Goal: Task Accomplishment & Management: Complete application form

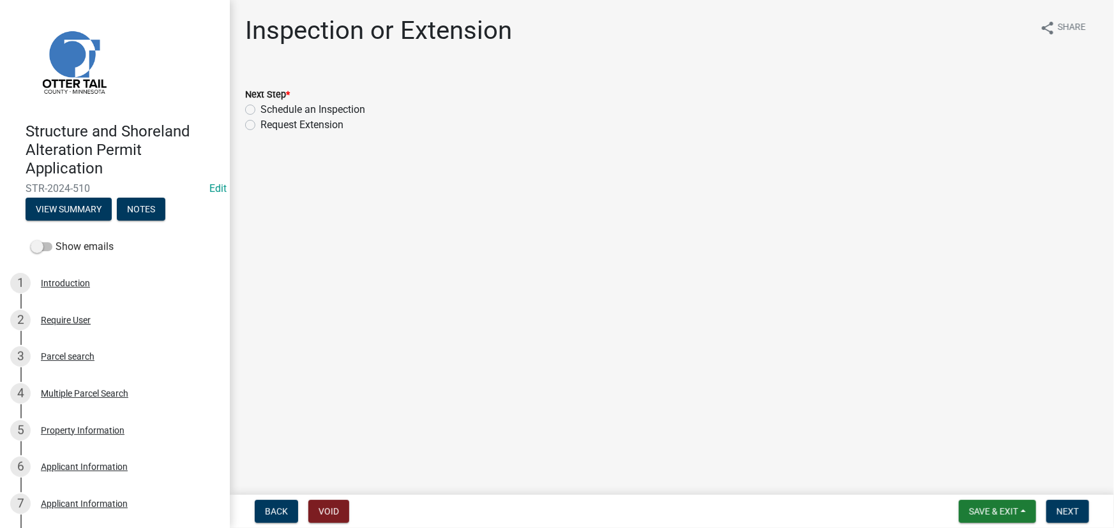
click at [293, 117] on label "Request Extension" at bounding box center [301, 124] width 83 height 15
click at [269, 117] on input "Request Extension" at bounding box center [264, 121] width 8 height 8
radio input "true"
click at [261, 108] on label "Schedule an Inspection" at bounding box center [312, 109] width 105 height 15
click at [261, 108] on input "Schedule an Inspection" at bounding box center [264, 106] width 8 height 8
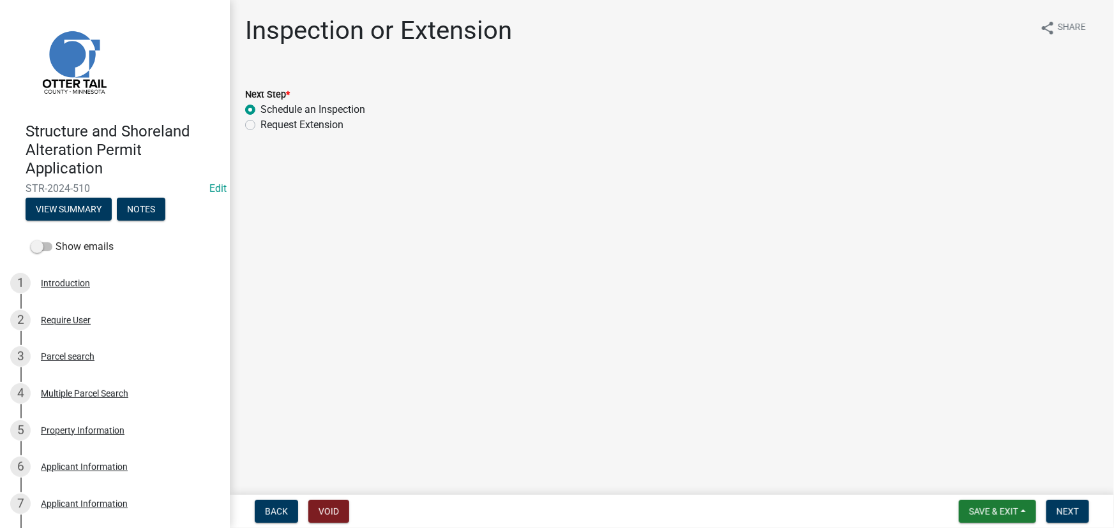
radio input "true"
click at [1067, 509] on span "Next" at bounding box center [1067, 512] width 22 height 10
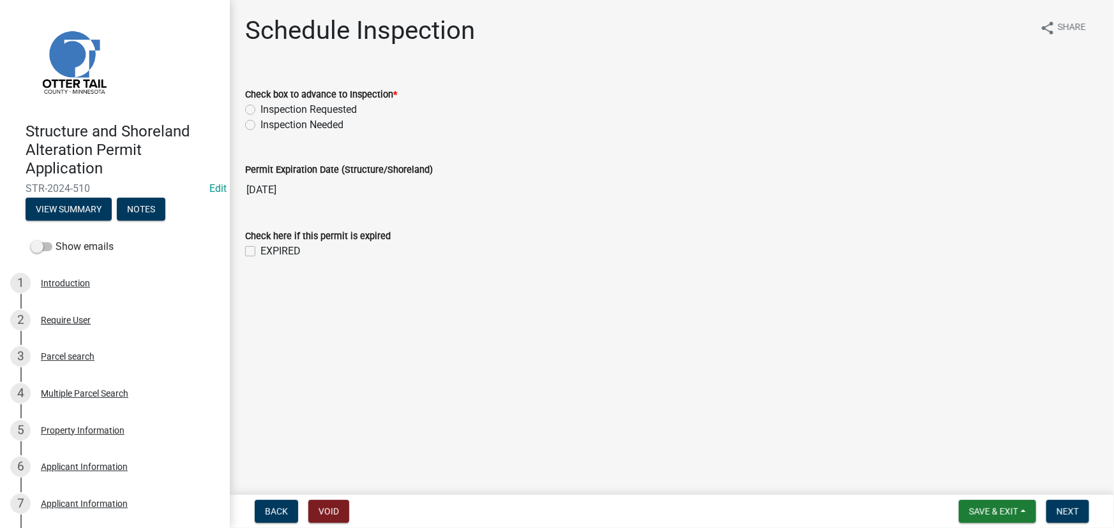
click at [312, 121] on label "Inspection Needed" at bounding box center [301, 124] width 83 height 15
click at [269, 121] on input "Inspection Needed" at bounding box center [264, 121] width 8 height 8
radio input "true"
click at [281, 251] on label "EXPIRED" at bounding box center [280, 251] width 40 height 15
click at [269, 251] on input "EXPIRED" at bounding box center [264, 248] width 8 height 8
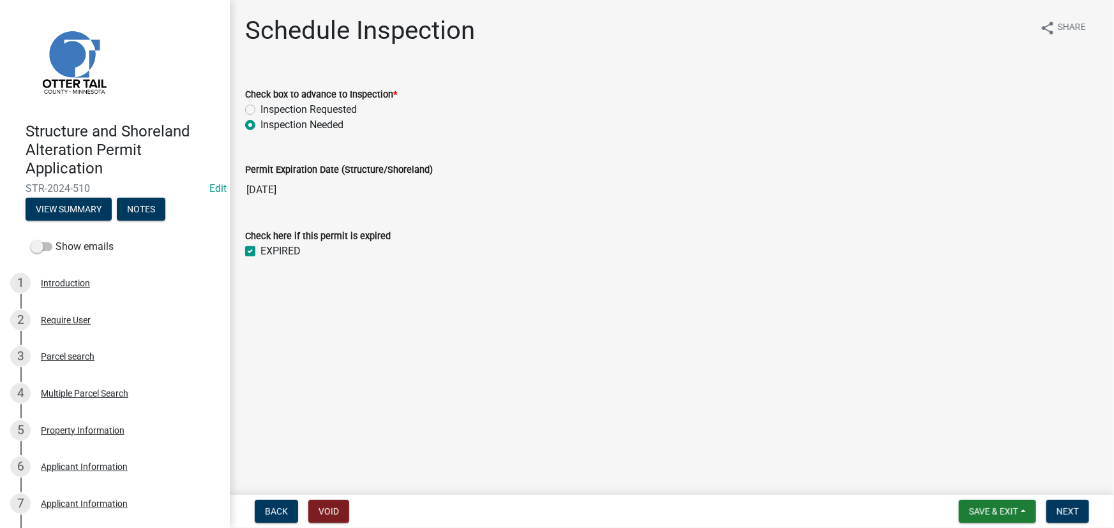
checkbox input "true"
click at [1056, 507] on span "Next" at bounding box center [1067, 512] width 22 height 10
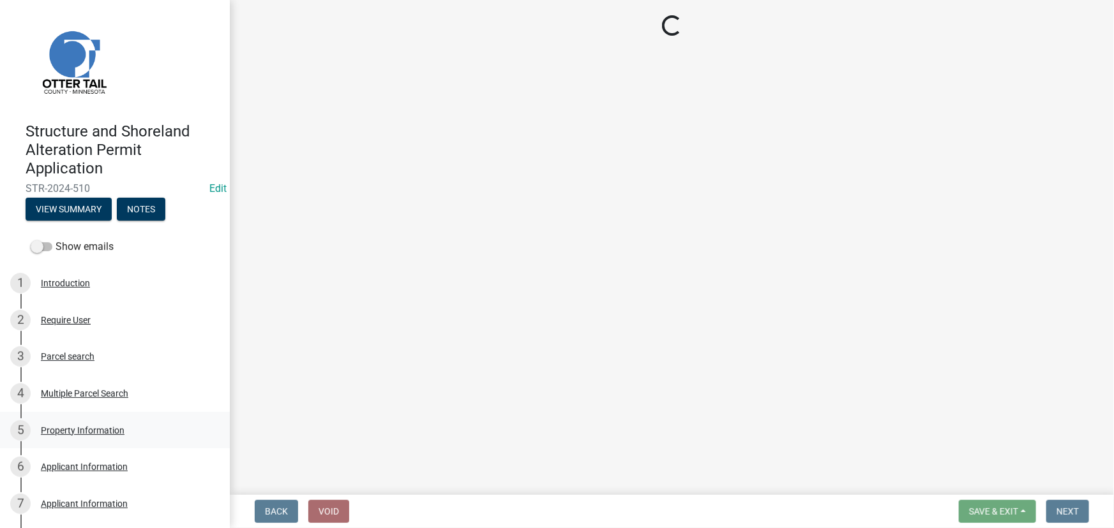
select select "710d5f49-2663-4e73-9718-d0c4e189f5ed"
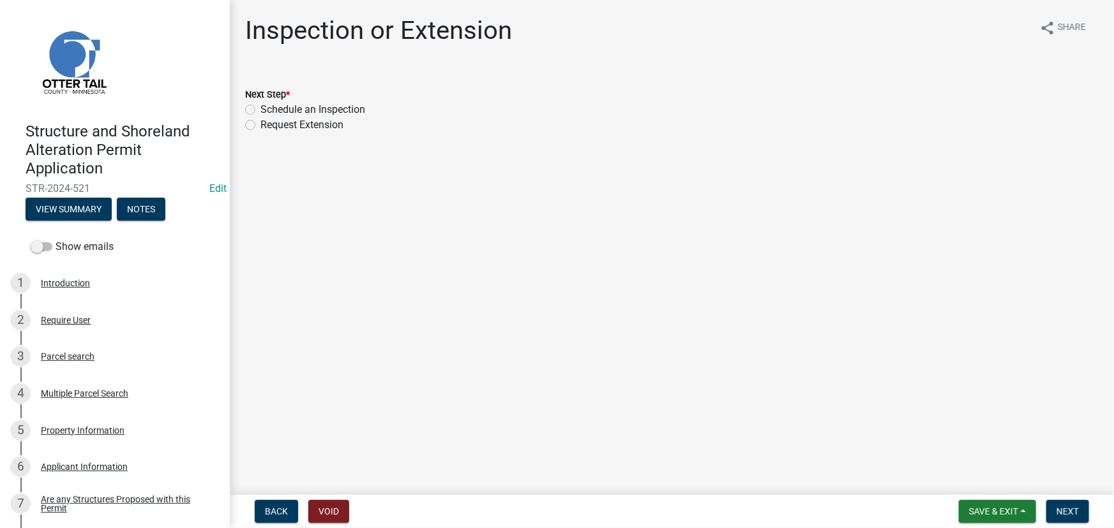
click at [313, 103] on label "Schedule an Inspection" at bounding box center [312, 109] width 105 height 15
click at [269, 103] on input "Schedule an Inspection" at bounding box center [264, 106] width 8 height 8
radio input "true"
click at [1070, 500] on button "Next" at bounding box center [1067, 511] width 43 height 23
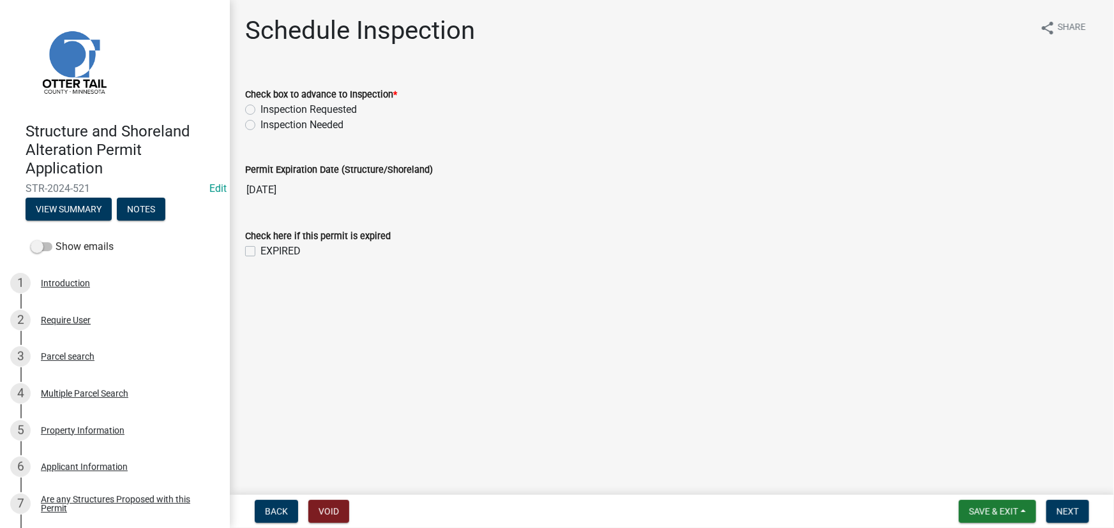
click at [292, 124] on label "Inspection Needed" at bounding box center [301, 124] width 83 height 15
click at [269, 124] on input "Inspection Needed" at bounding box center [264, 121] width 8 height 8
radio input "true"
click at [280, 244] on label "EXPIRED" at bounding box center [280, 251] width 40 height 15
click at [269, 244] on input "EXPIRED" at bounding box center [264, 248] width 8 height 8
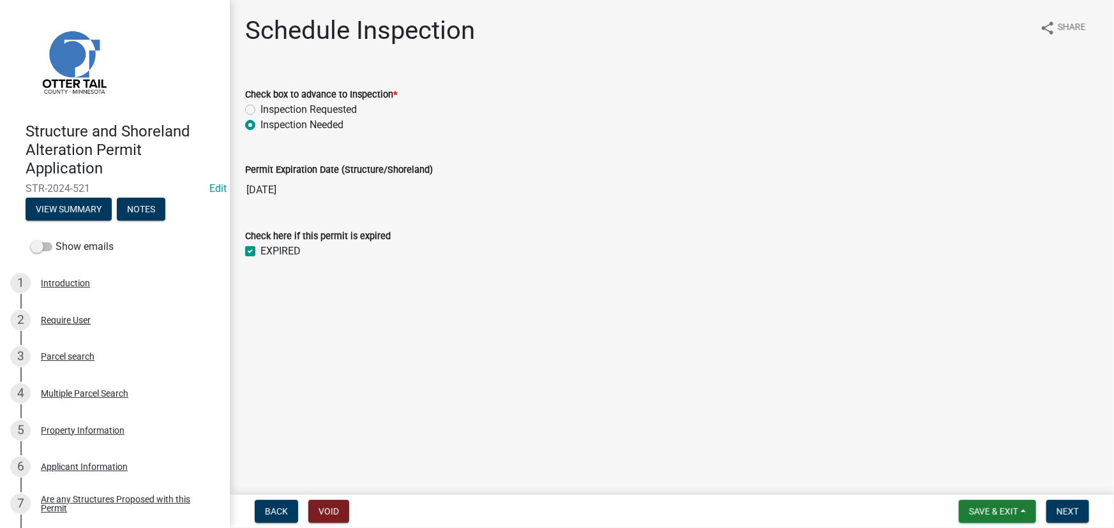
checkbox input "true"
click at [1049, 506] on button "Next" at bounding box center [1067, 511] width 43 height 23
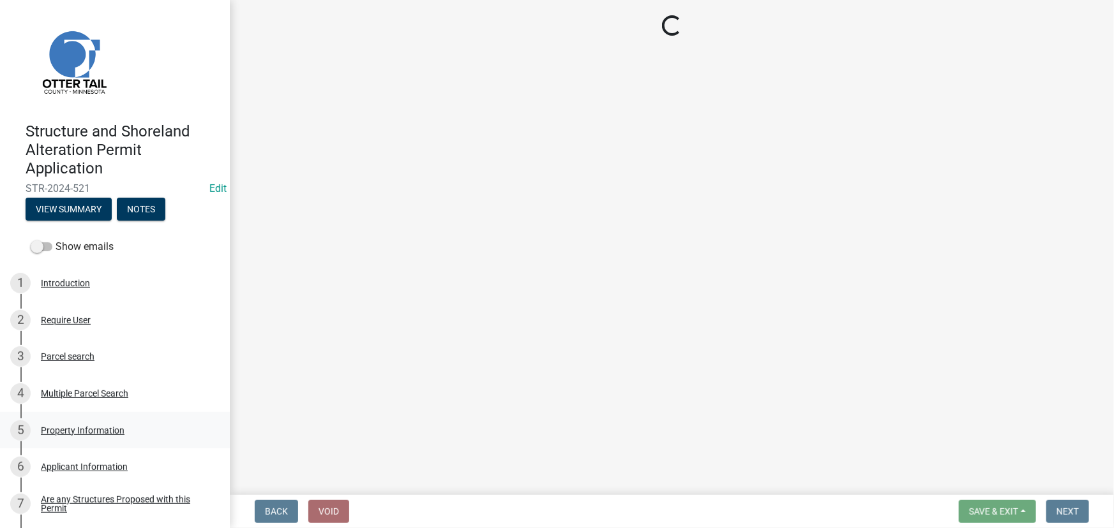
select select "710d5f49-2663-4e73-9718-d0c4e189f5ed"
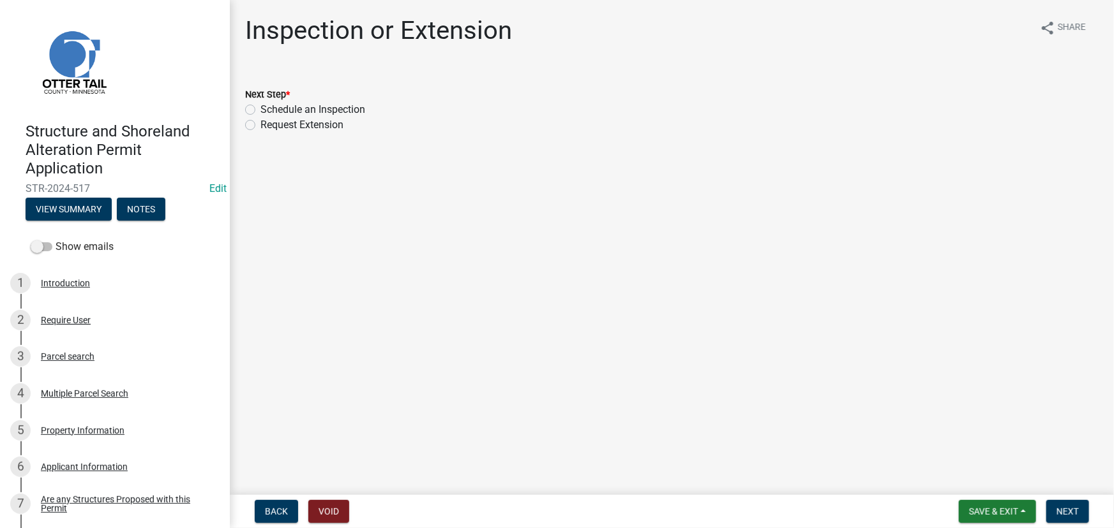
click at [301, 115] on label "Schedule an Inspection" at bounding box center [312, 109] width 105 height 15
click at [269, 110] on input "Schedule an Inspection" at bounding box center [264, 106] width 8 height 8
radio input "true"
click at [320, 126] on label "Request Extension" at bounding box center [301, 124] width 83 height 15
click at [269, 126] on input "Request Extension" at bounding box center [264, 121] width 8 height 8
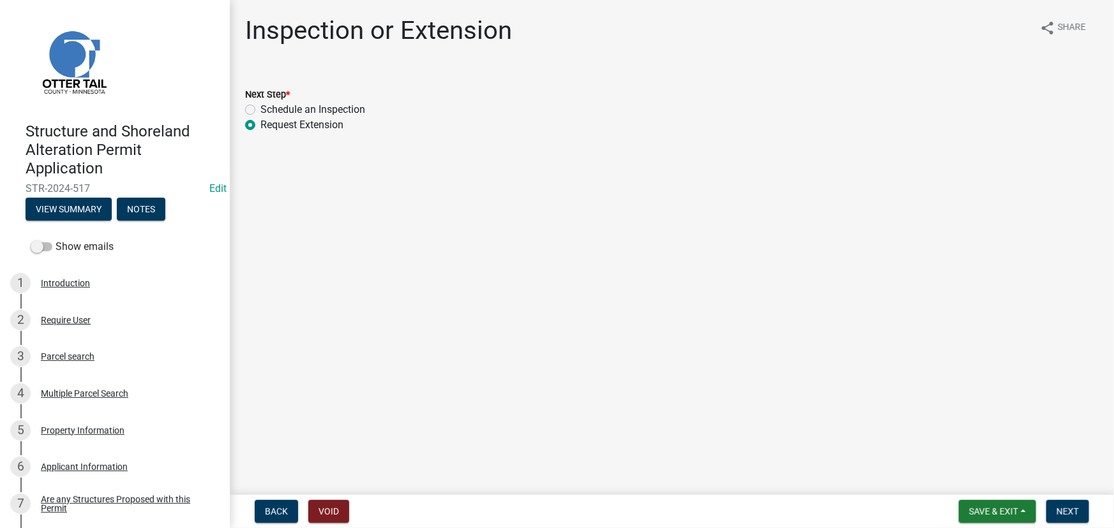
radio input "true"
click at [320, 109] on label "Schedule an Inspection" at bounding box center [312, 109] width 105 height 15
click at [269, 109] on input "Schedule an Inspection" at bounding box center [264, 106] width 8 height 8
radio input "true"
click at [1060, 509] on span "Next" at bounding box center [1067, 512] width 22 height 10
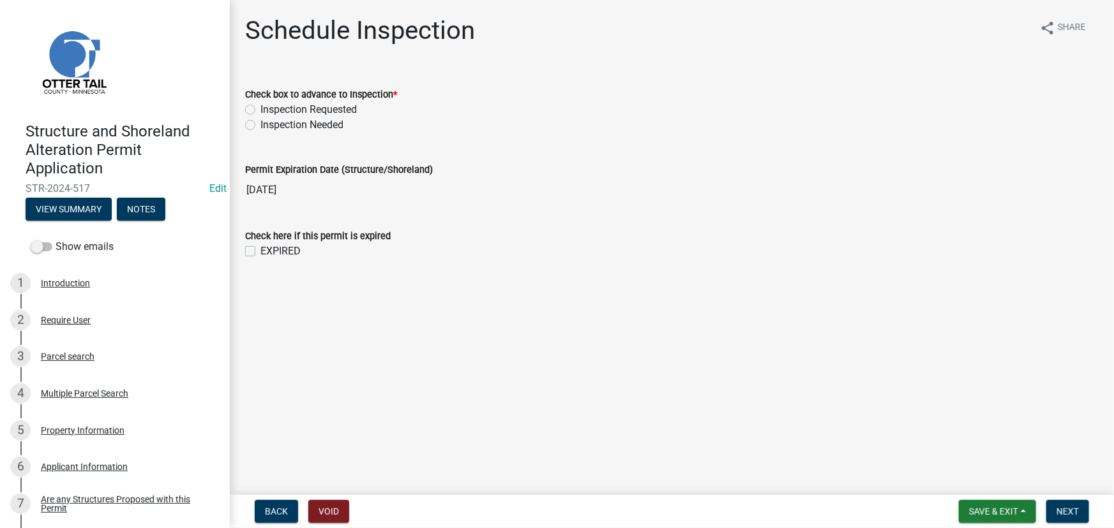
click at [324, 109] on label "Inspection Requested" at bounding box center [308, 109] width 96 height 15
click at [269, 109] on input "Inspection Requested" at bounding box center [264, 106] width 8 height 8
radio input "true"
click at [310, 123] on label "Inspection Needed" at bounding box center [301, 124] width 83 height 15
click at [269, 123] on input "Inspection Needed" at bounding box center [264, 121] width 8 height 8
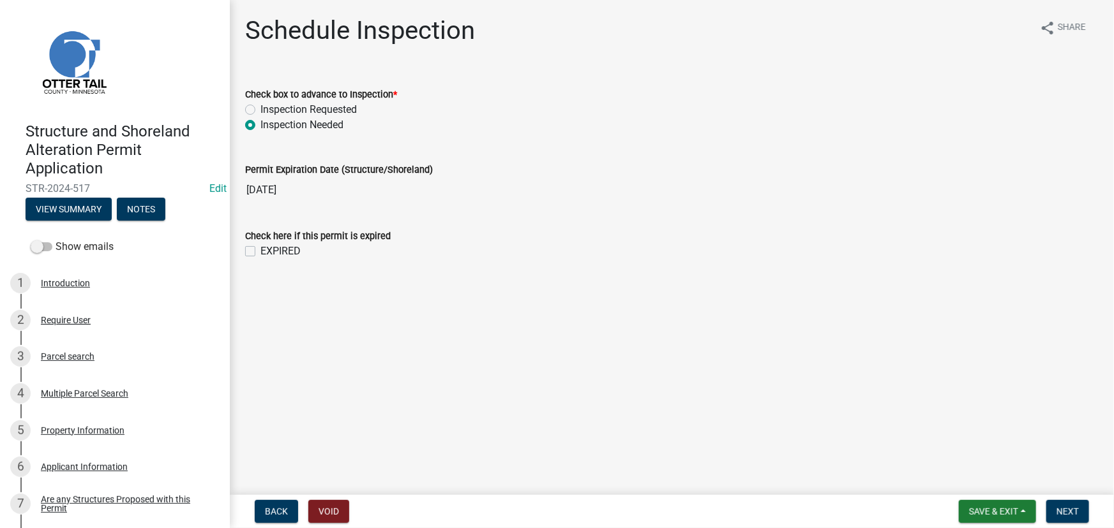
radio input "true"
click at [283, 247] on label "EXPIRED" at bounding box center [280, 251] width 40 height 15
click at [269, 247] on input "EXPIRED" at bounding box center [264, 248] width 8 height 8
checkbox input "true"
click at [1079, 527] on nav "Back Void Save & Exit Save Save & Exit Next" at bounding box center [672, 511] width 884 height 33
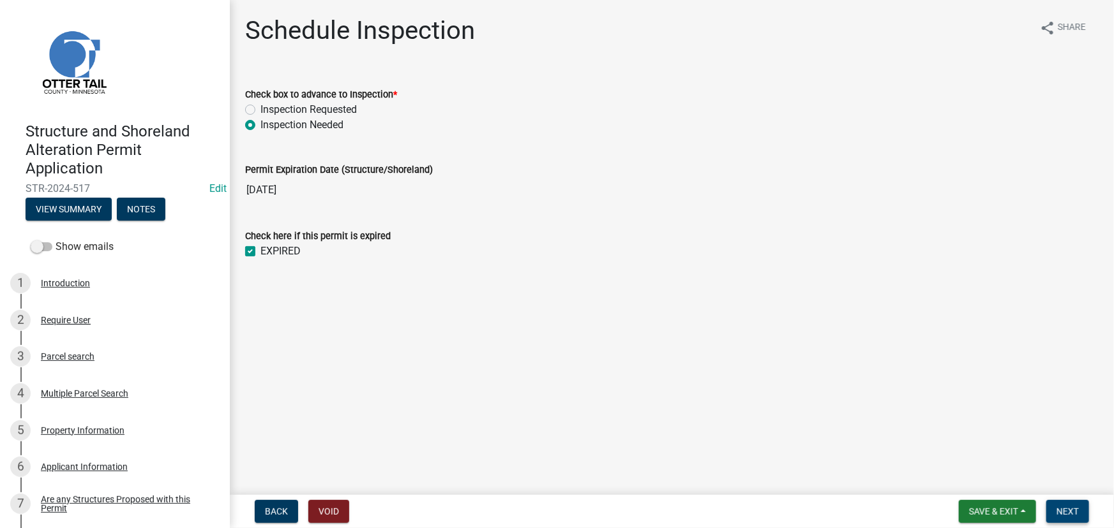
click at [1072, 512] on span "Next" at bounding box center [1067, 512] width 22 height 10
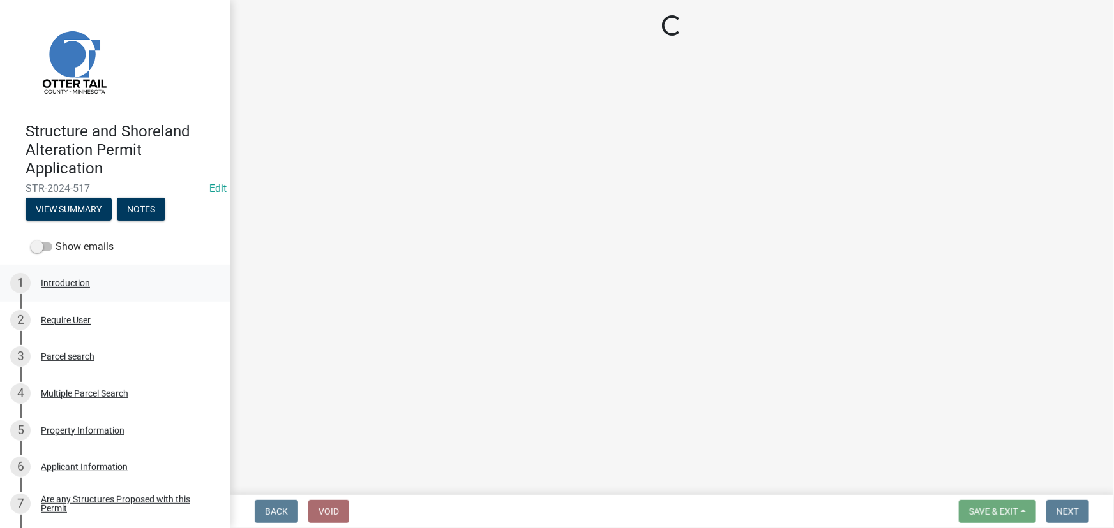
select select "710d5f49-2663-4e73-9718-d0c4e189f5ed"
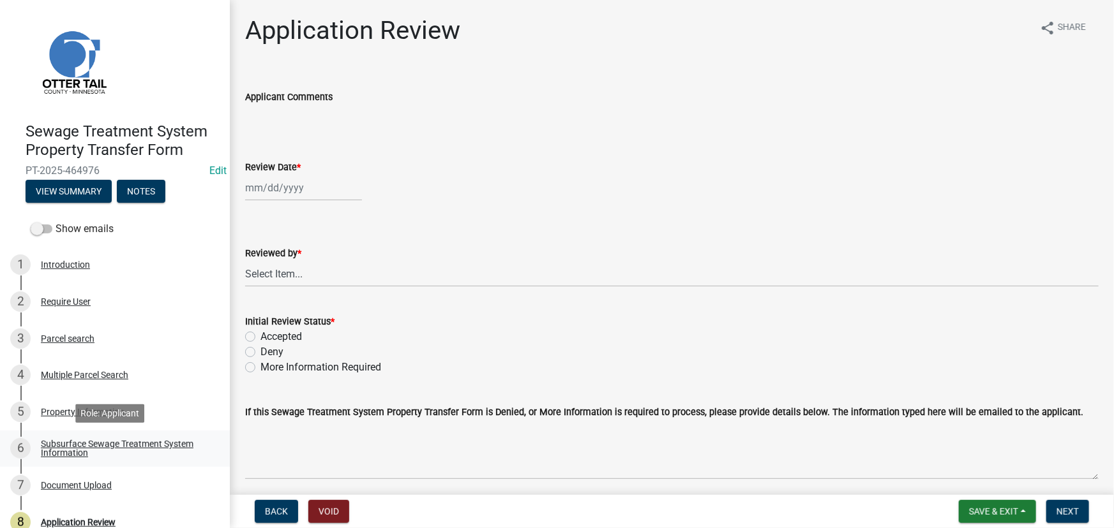
click at [137, 453] on div "Subsurface Sewage Treatment System Information" at bounding box center [125, 449] width 168 height 18
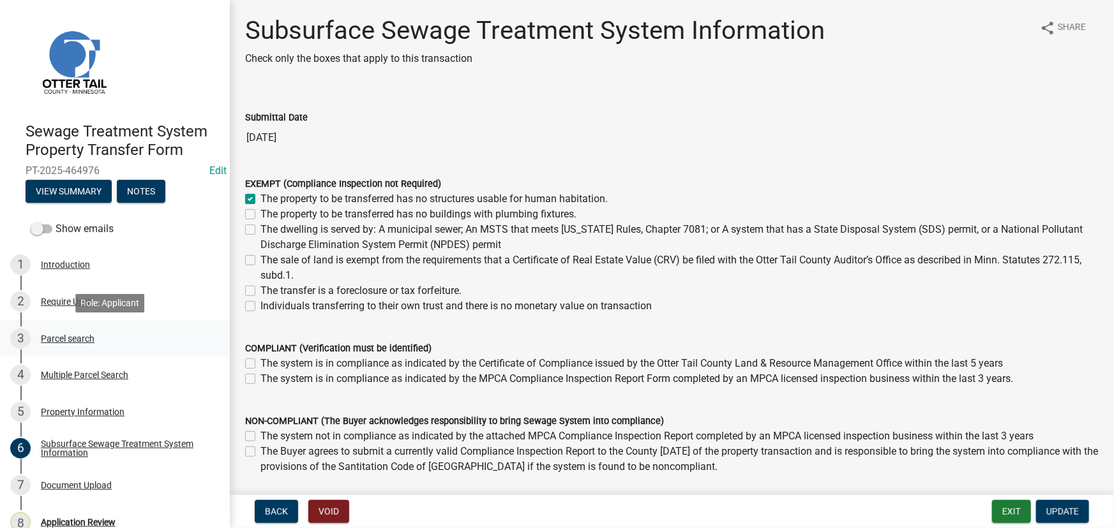
click at [73, 334] on div "Parcel search" at bounding box center [68, 338] width 54 height 9
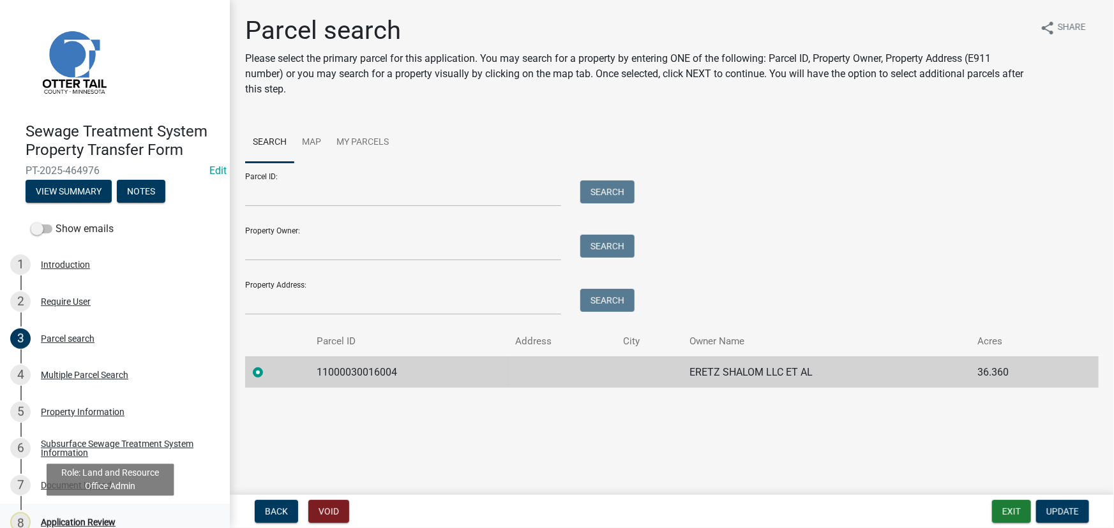
click at [85, 521] on div "Application Review" at bounding box center [78, 522] width 75 height 9
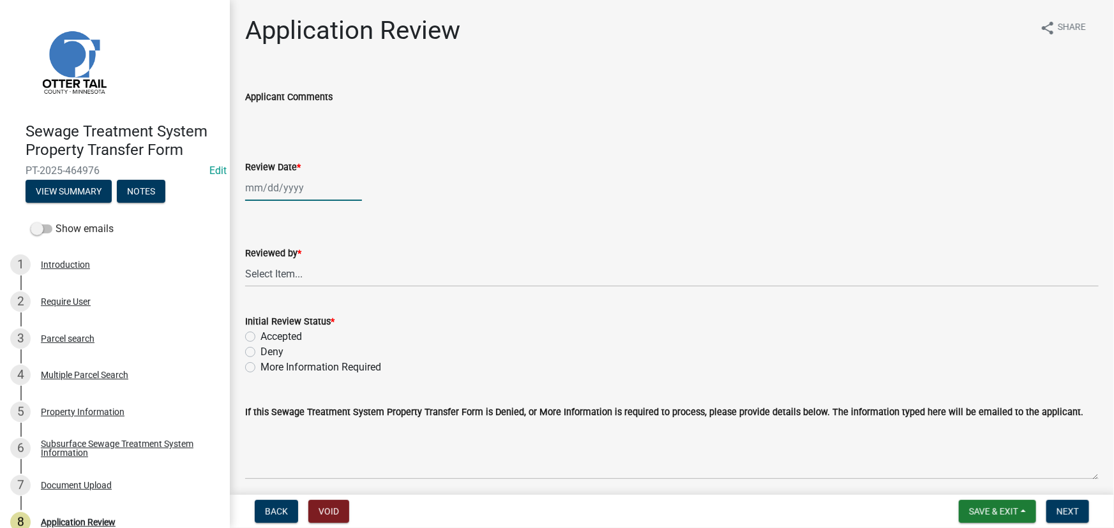
click at [283, 186] on div at bounding box center [303, 188] width 117 height 26
select select "8"
select select "2025"
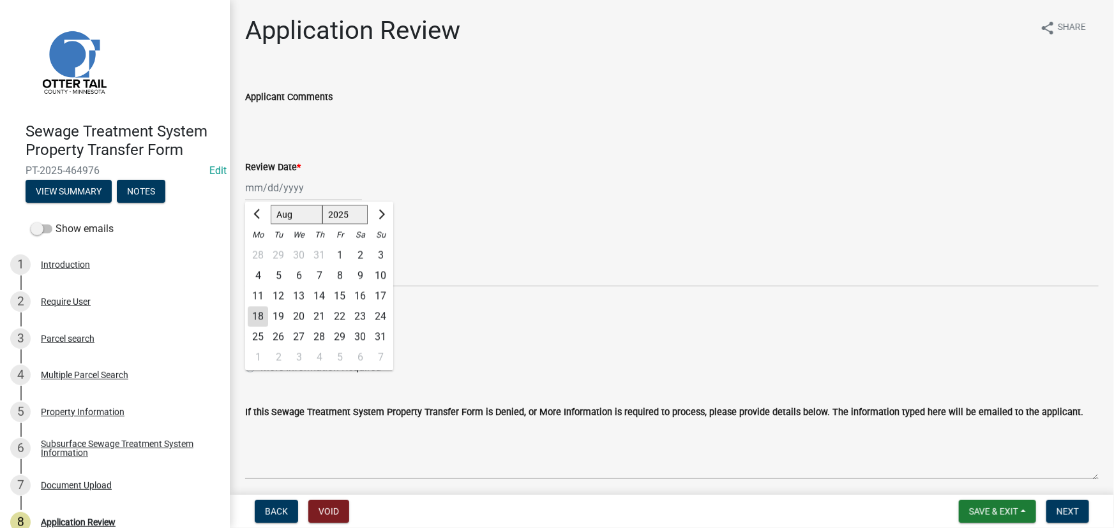
click at [258, 318] on div "18" at bounding box center [258, 317] width 20 height 20
type input "08/18/2025"
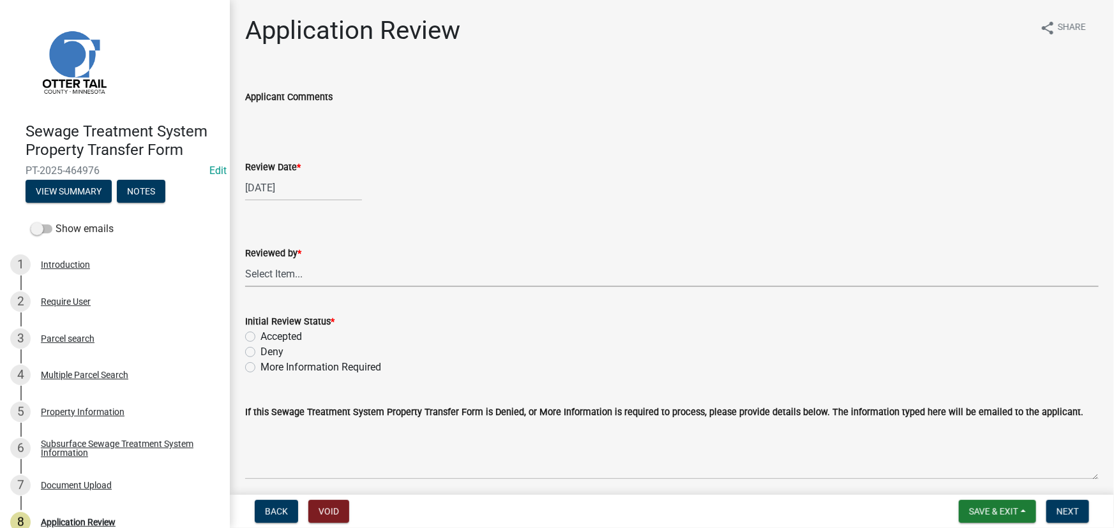
click at [256, 278] on select "Select Item... Alexis Newark Amy Busko Andrea Perales Brittany Tollefson Christ…" at bounding box center [671, 274] width 853 height 26
click at [245, 261] on select "Select Item... Alexis Newark Amy Busko Andrea Perales Brittany Tollefson Christ…" at bounding box center [671, 274] width 853 height 26
select select "190fd4c8-42ef-492b-a4a0-a0213555944c"
click at [274, 331] on label "Accepted" at bounding box center [280, 336] width 41 height 15
click at [269, 331] on input "Accepted" at bounding box center [264, 333] width 8 height 8
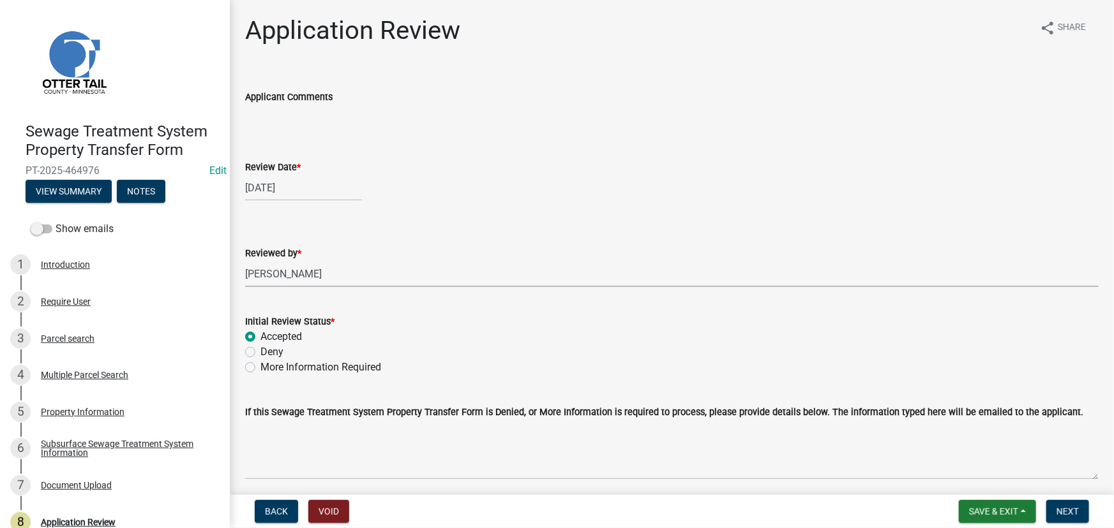
radio input "true"
click at [1047, 503] on button "Next" at bounding box center [1067, 511] width 43 height 23
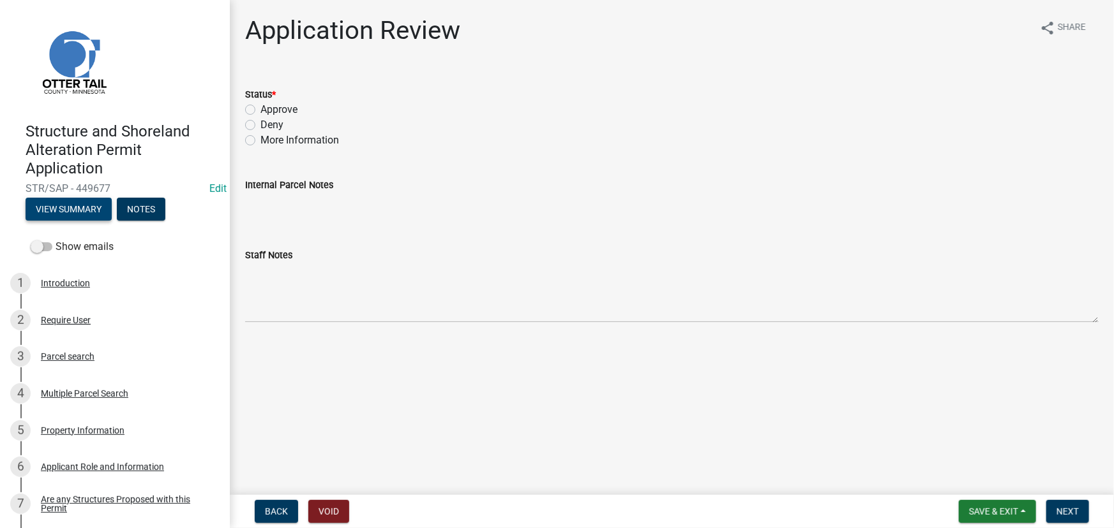
click at [91, 211] on button "View Summary" at bounding box center [69, 209] width 86 height 23
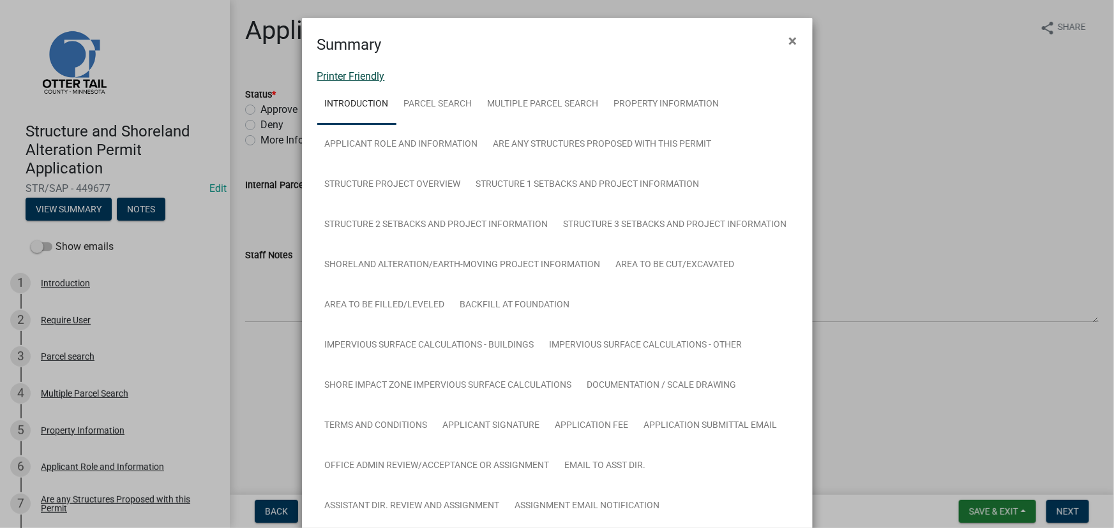
click at [372, 79] on link "Printer Friendly" at bounding box center [351, 76] width 68 height 12
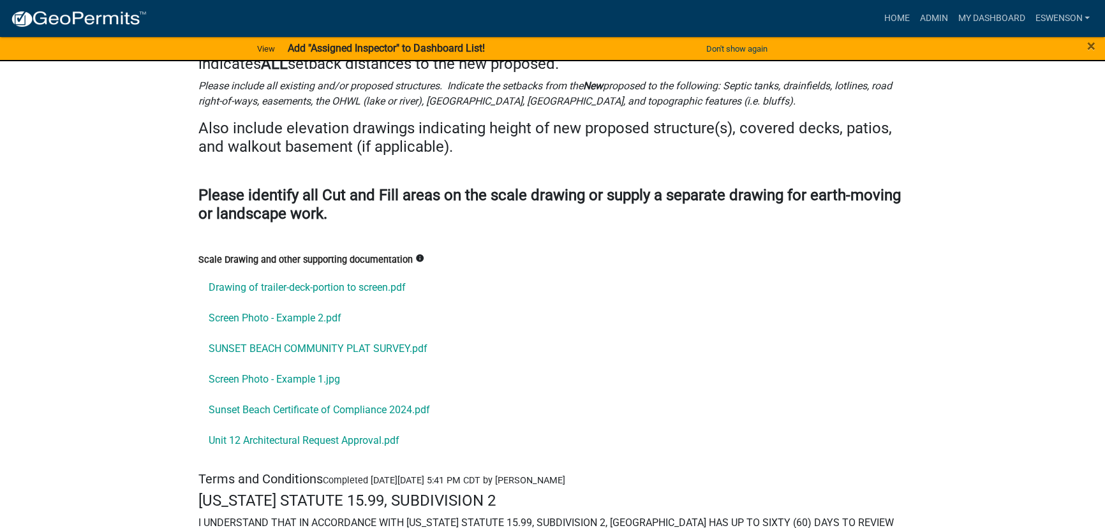
scroll to position [16822, 0]
click at [378, 273] on link "Drawing of trailer-deck-portion to screen.pdf" at bounding box center [552, 288] width 708 height 31
click at [262, 304] on link "Screen Photo - Example 2.pdf" at bounding box center [552, 319] width 708 height 31
click at [403, 334] on link "SUNSET BEACH COMMUNITY PLAT SURVEY.pdf" at bounding box center [552, 349] width 708 height 31
click at [292, 365] on link "Screen Photo - Example 1.jpg" at bounding box center [552, 380] width 708 height 31
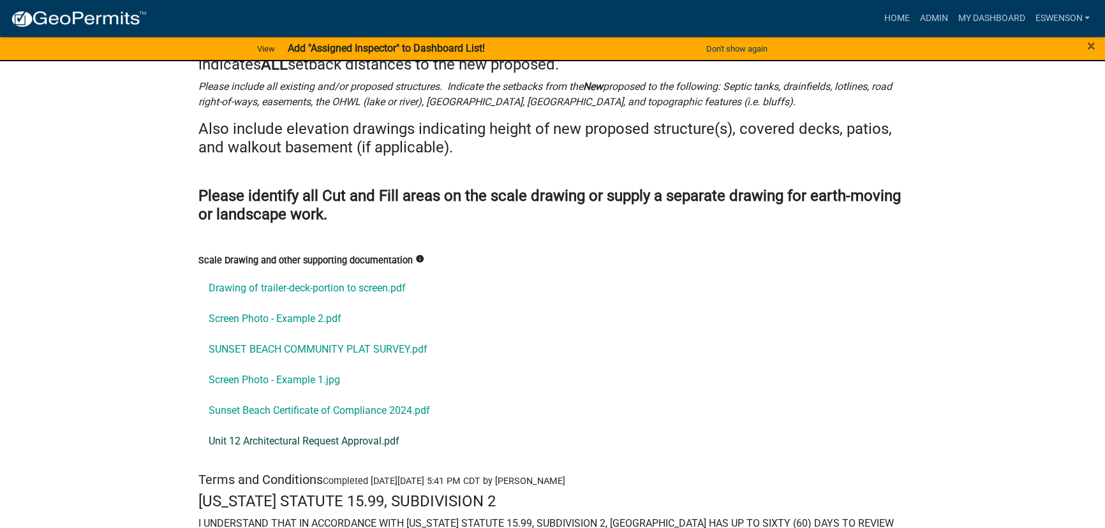
click at [332, 426] on link "Unit 12 Architectural Request Approval.pdf" at bounding box center [552, 441] width 708 height 31
